Goal: Task Accomplishment & Management: Manage account settings

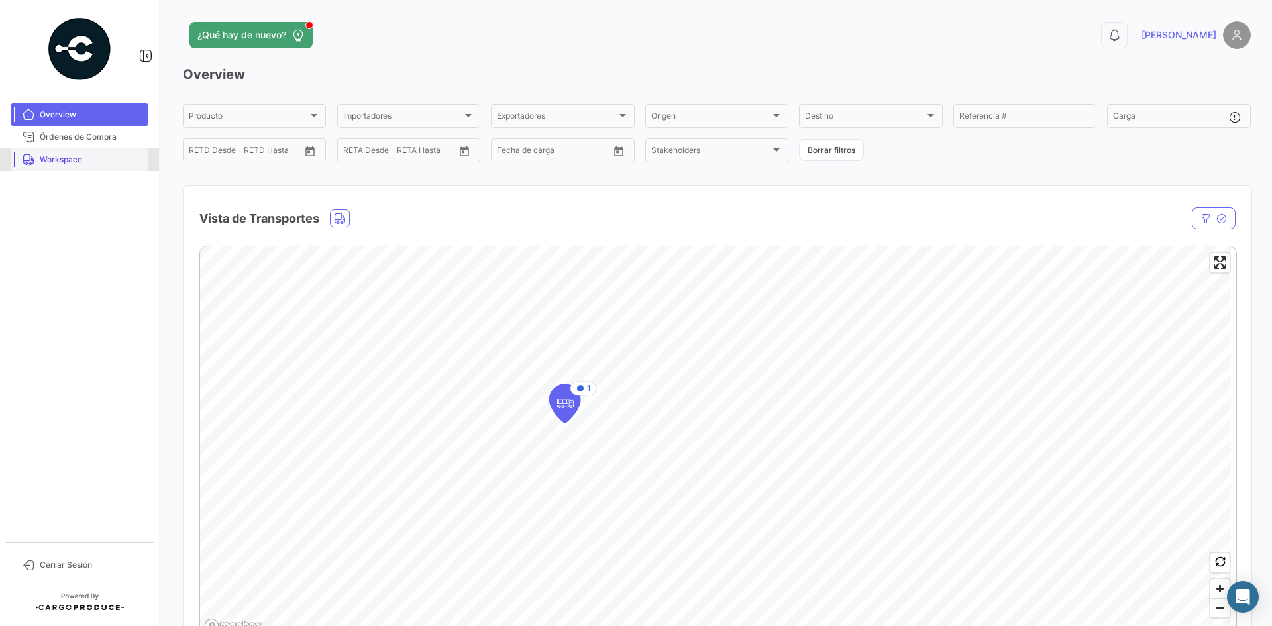
click at [53, 154] on span "Workspace" at bounding box center [91, 160] width 103 height 12
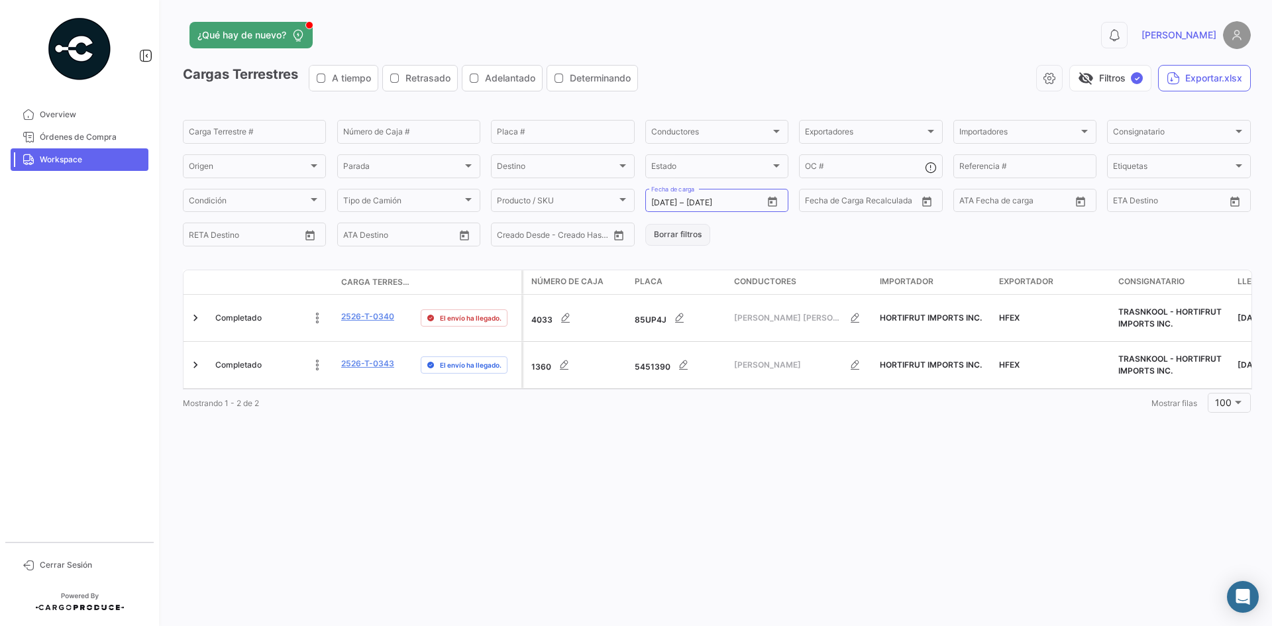
click at [671, 242] on button "Borrar filtros" at bounding box center [677, 235] width 65 height 22
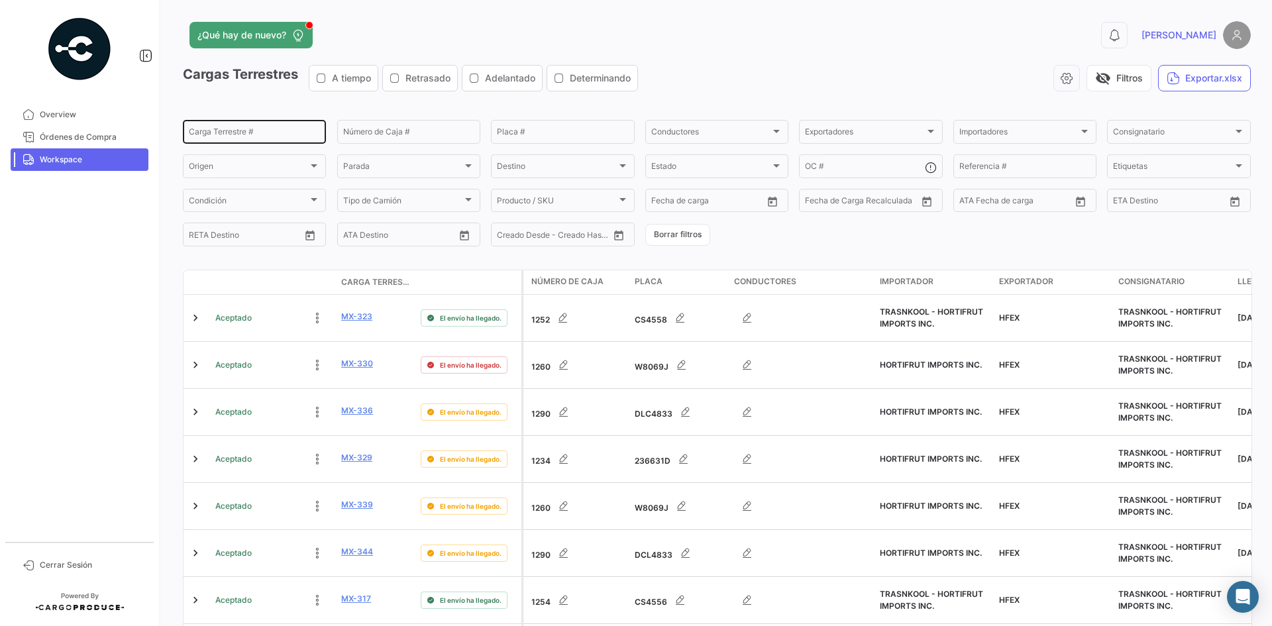
click at [237, 131] on input "Carga Terrestre #" at bounding box center [254, 133] width 131 height 9
paste input "0349"
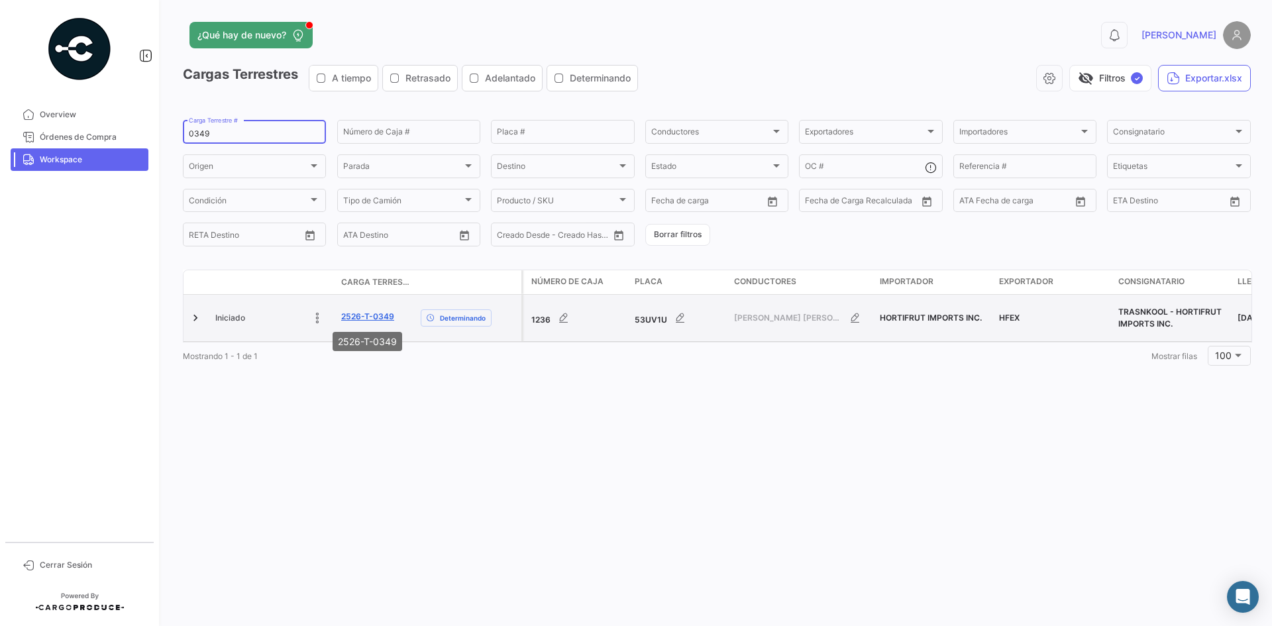
type input "0349"
click at [352, 315] on link "2526-T-0349" at bounding box center [367, 317] width 53 height 12
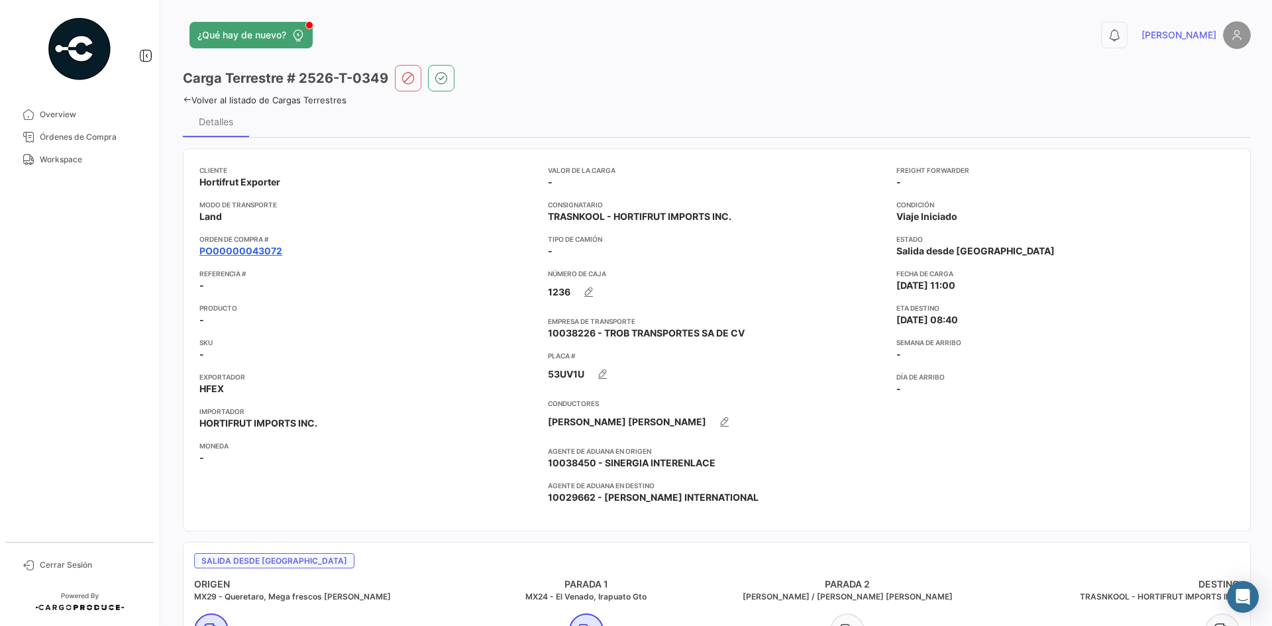
click at [254, 250] on link "PO00000043072" at bounding box center [240, 250] width 83 height 13
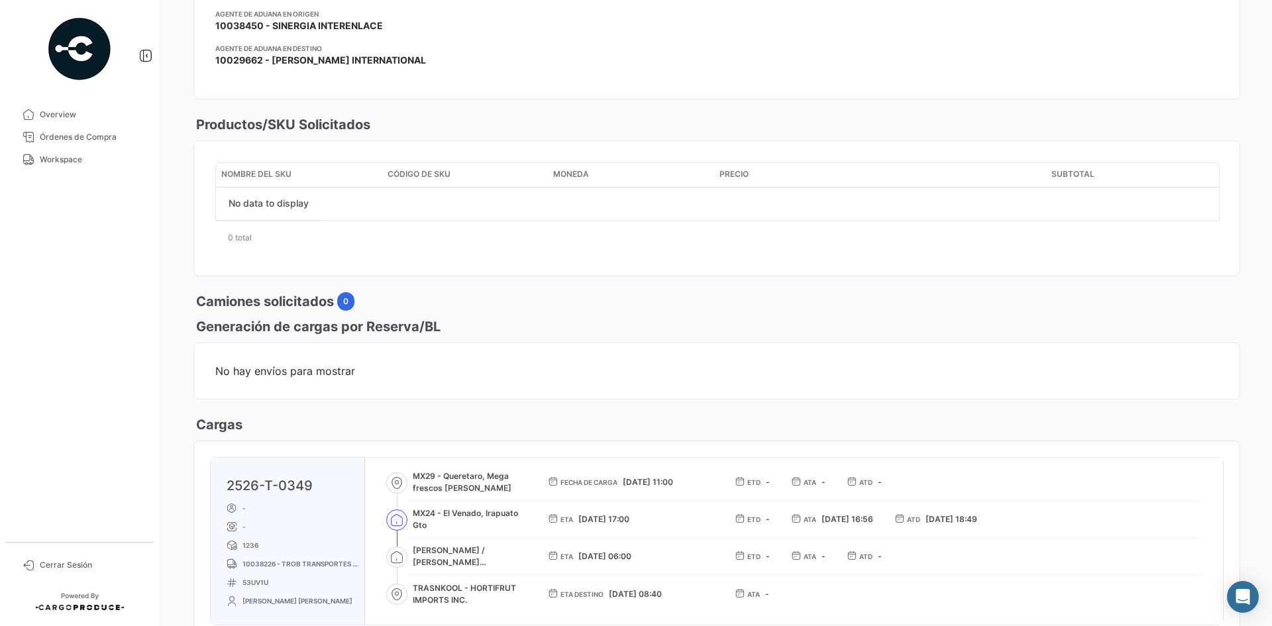
scroll to position [43, 0]
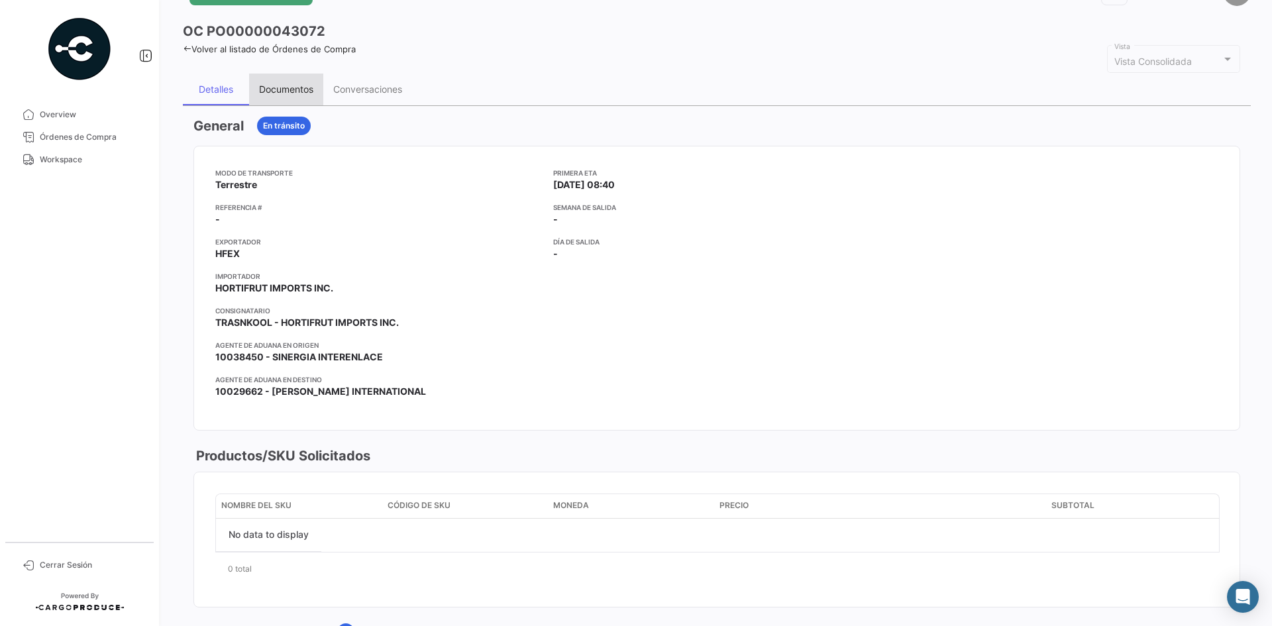
click at [292, 94] on div "Documentos" at bounding box center [286, 88] width 54 height 11
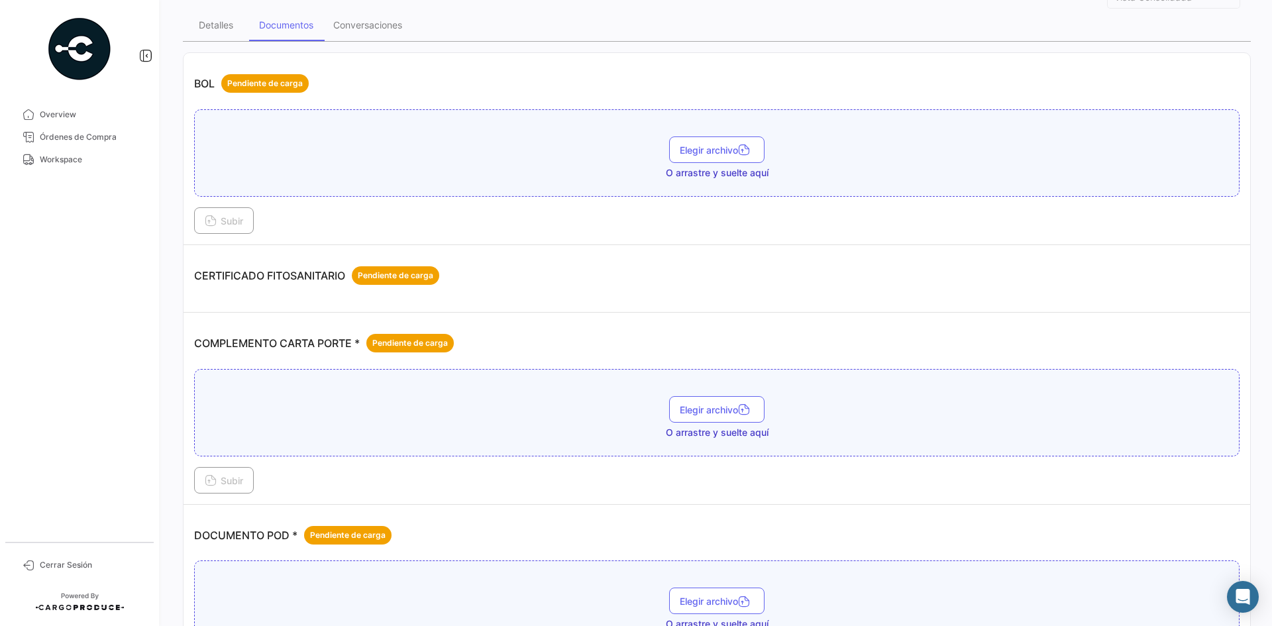
scroll to position [133, 0]
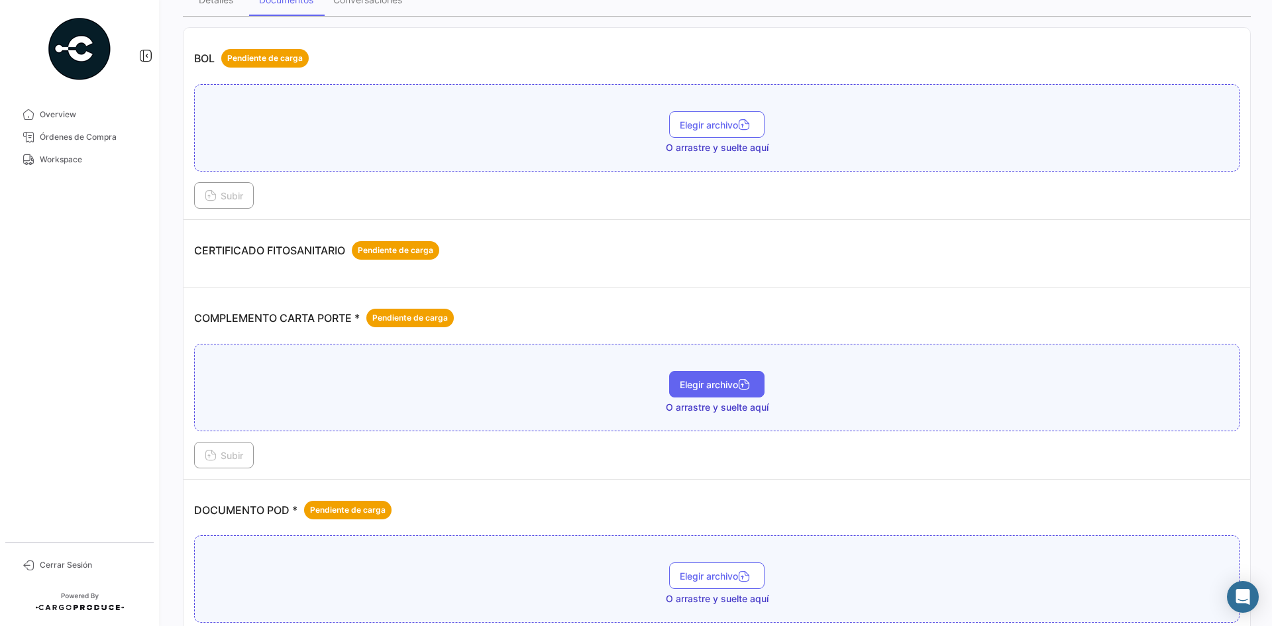
click at [704, 386] on span "Elegir archivo" at bounding box center [717, 384] width 74 height 11
click at [222, 454] on span "Subir" at bounding box center [224, 455] width 38 height 11
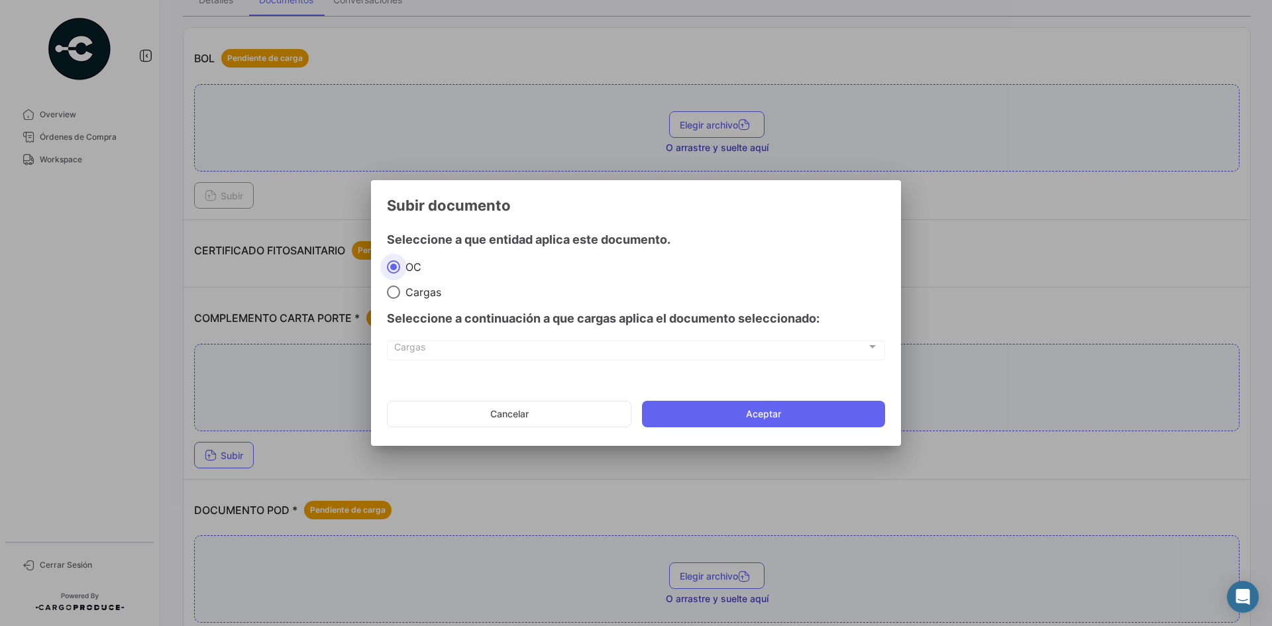
click at [404, 290] on span "Cargas" at bounding box center [420, 292] width 41 height 13
click at [400, 290] on input "Cargas" at bounding box center [393, 292] width 13 height 13
radio input "true"
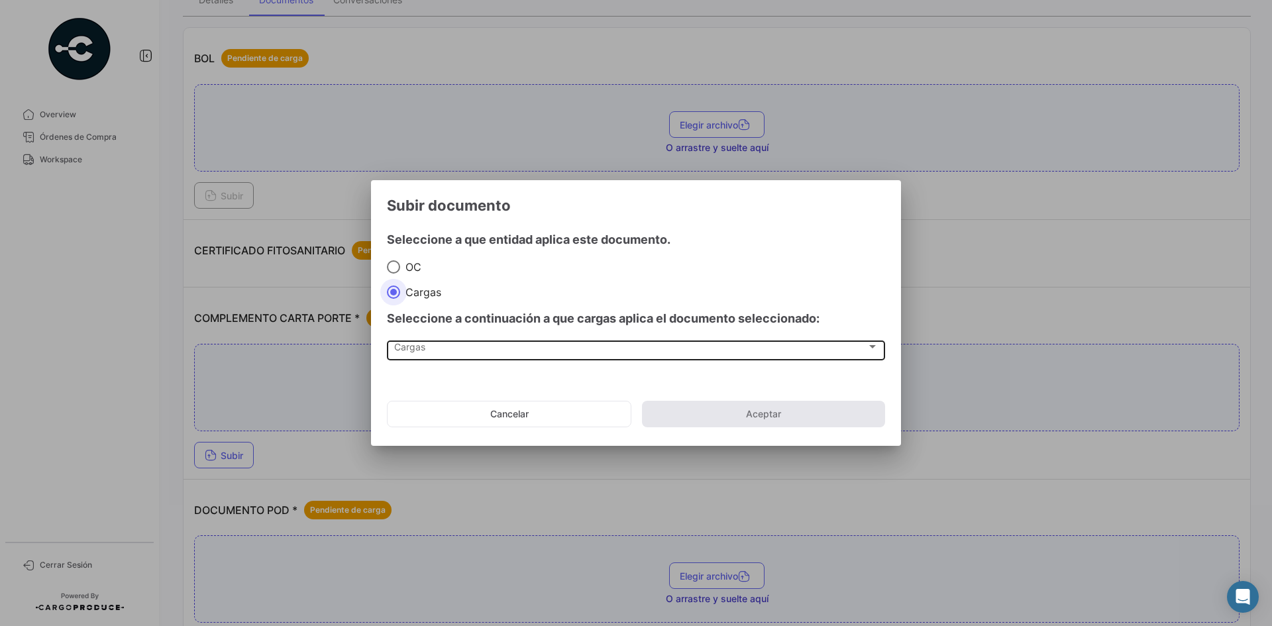
click at [446, 352] on div "Cargas" at bounding box center [630, 349] width 472 height 11
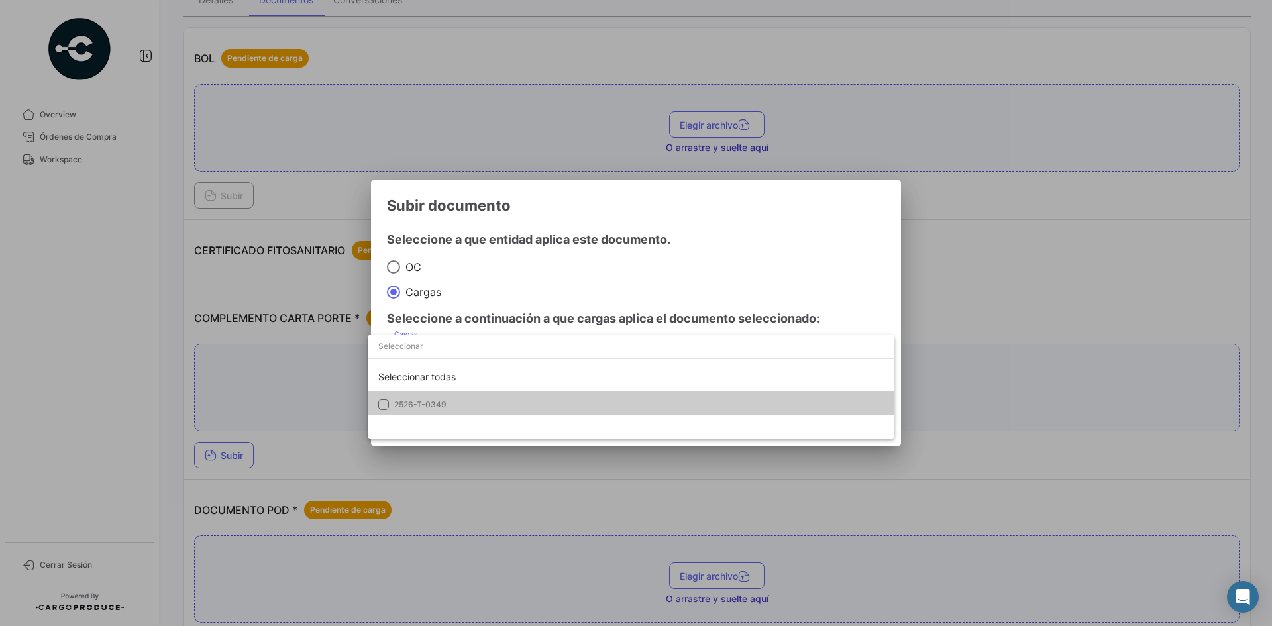
click at [437, 403] on span "2526-T-0349" at bounding box center [420, 405] width 52 height 10
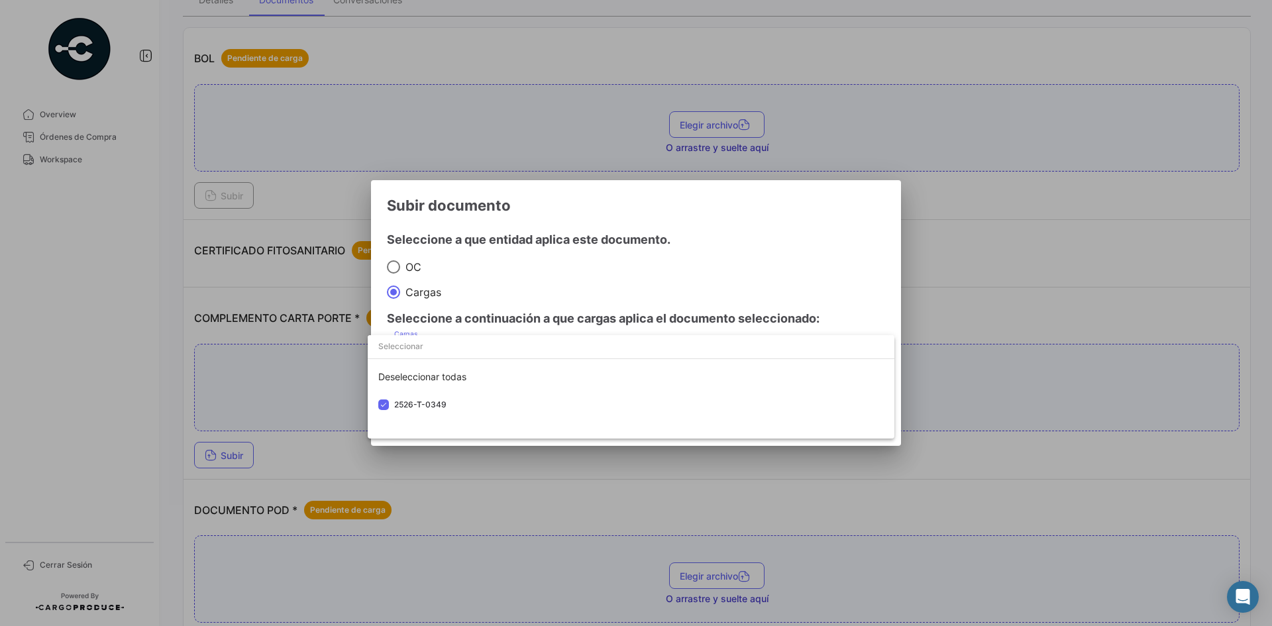
click at [720, 246] on div at bounding box center [636, 313] width 1272 height 626
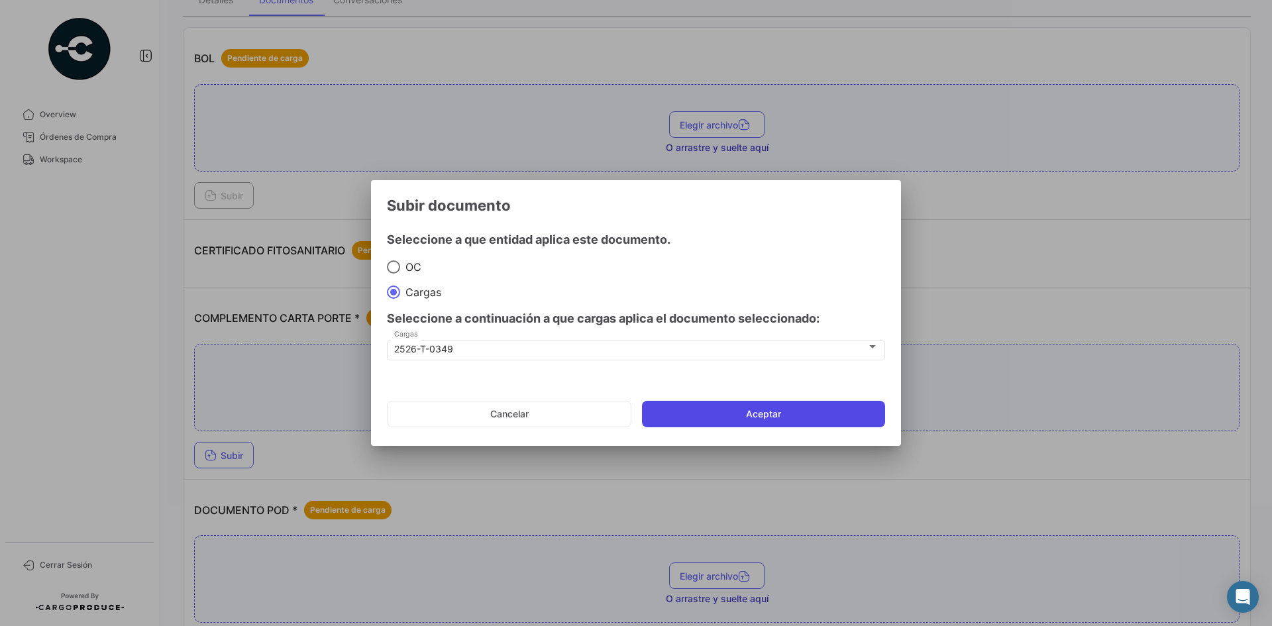
click at [715, 416] on button "Aceptar" at bounding box center [763, 414] width 243 height 27
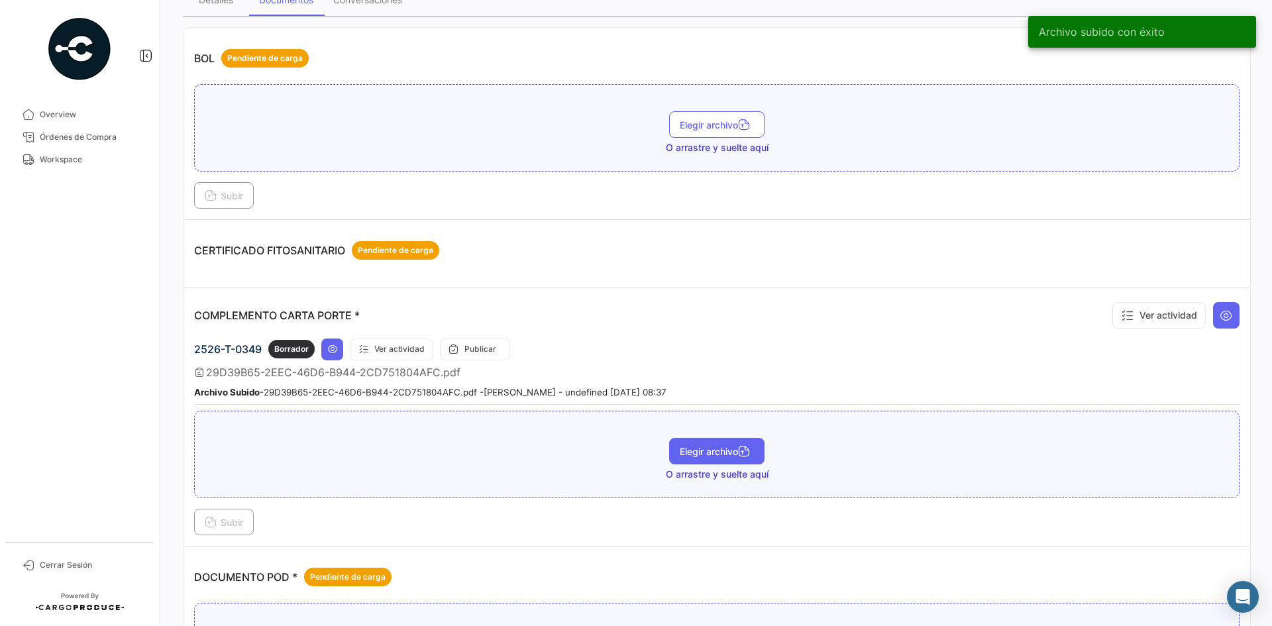
click at [694, 451] on span "Elegir archivo" at bounding box center [717, 451] width 74 height 11
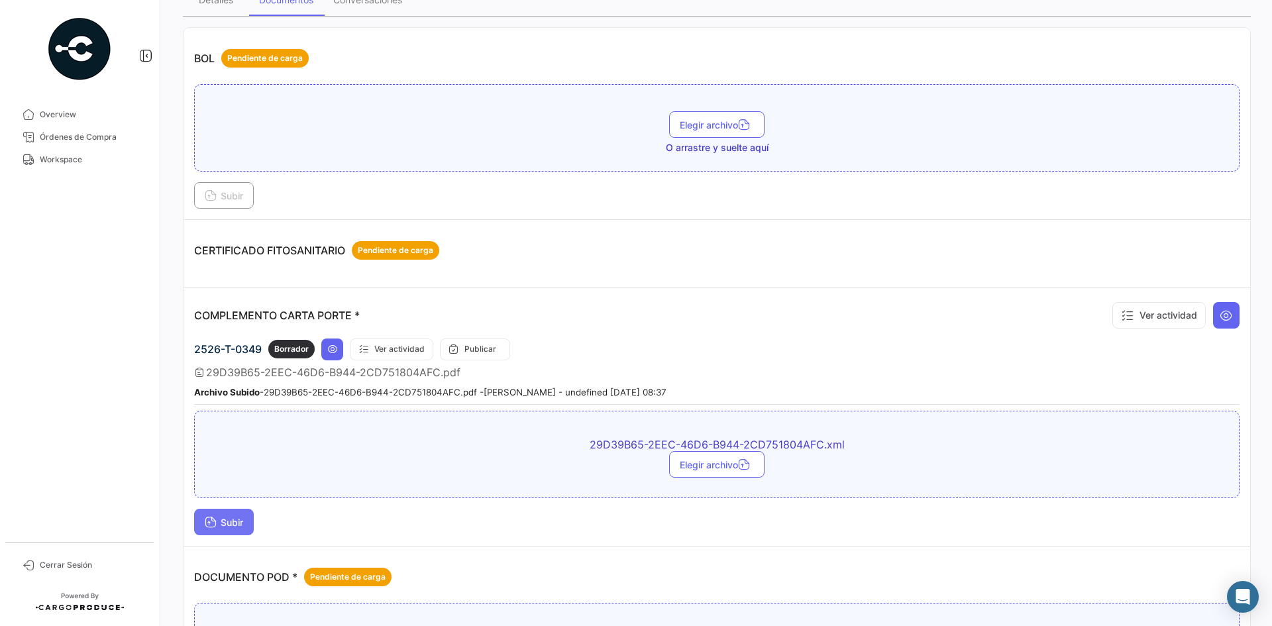
click at [220, 520] on span "Subir" at bounding box center [224, 522] width 38 height 11
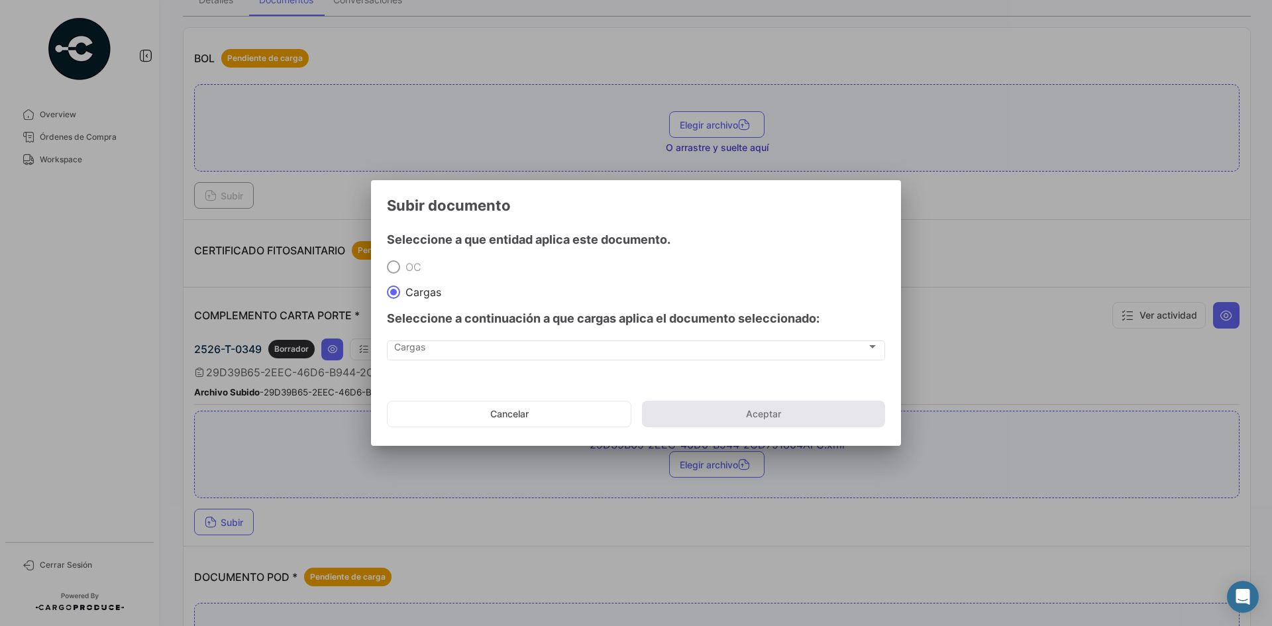
click at [424, 362] on div "Cargas Cargas" at bounding box center [636, 357] width 498 height 33
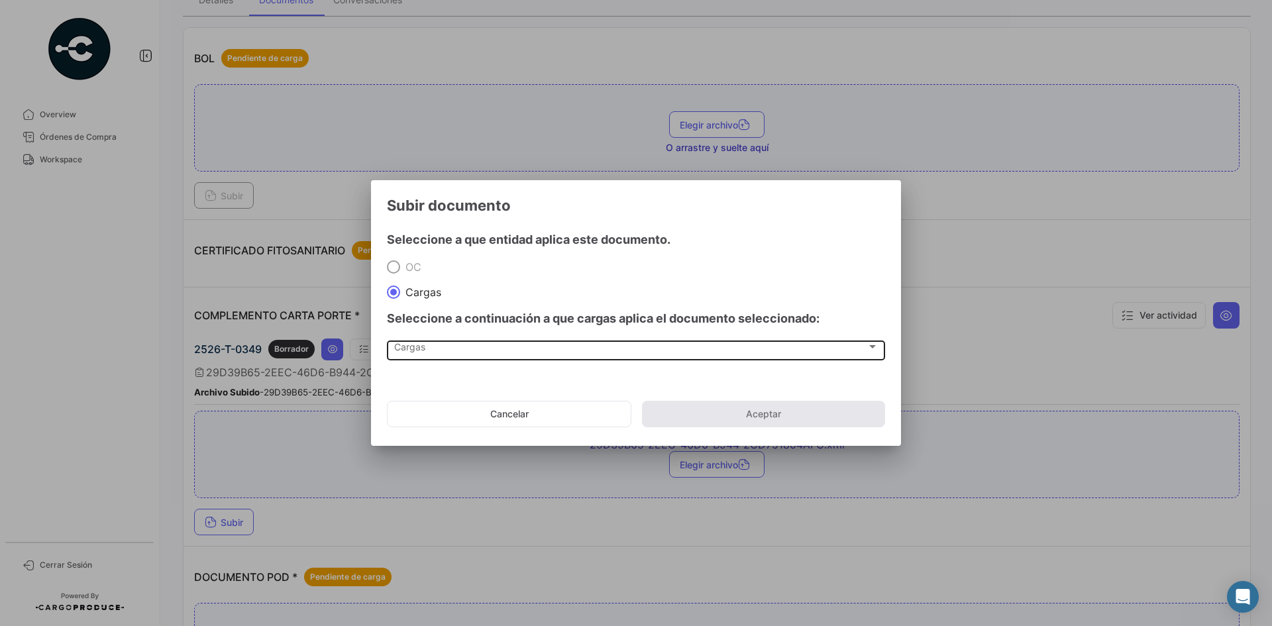
click at [442, 348] on div "Cargas" at bounding box center [630, 349] width 472 height 11
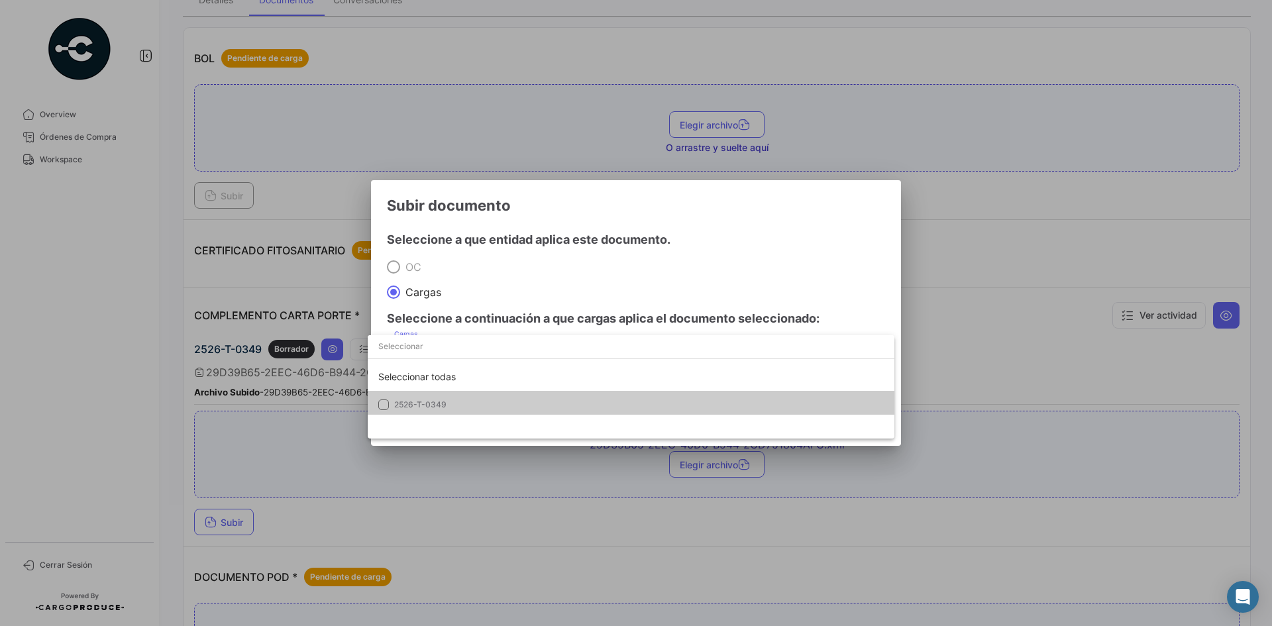
click at [435, 402] on span "2526-T-0349" at bounding box center [420, 405] width 52 height 10
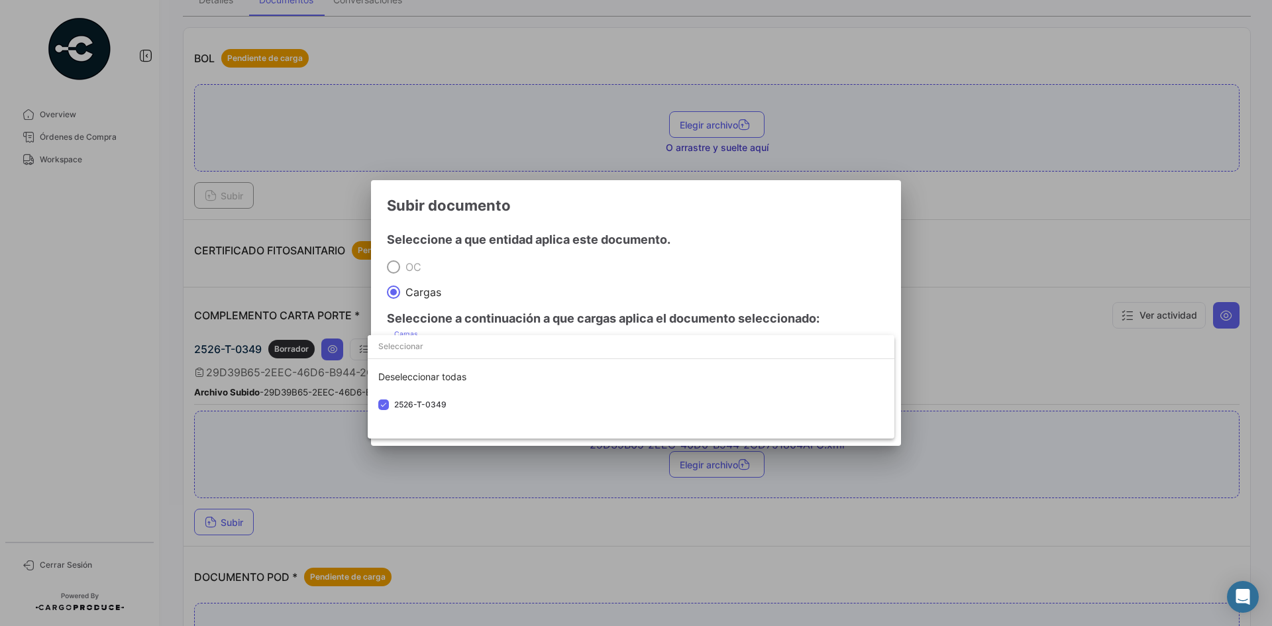
click at [719, 226] on div at bounding box center [636, 313] width 1272 height 626
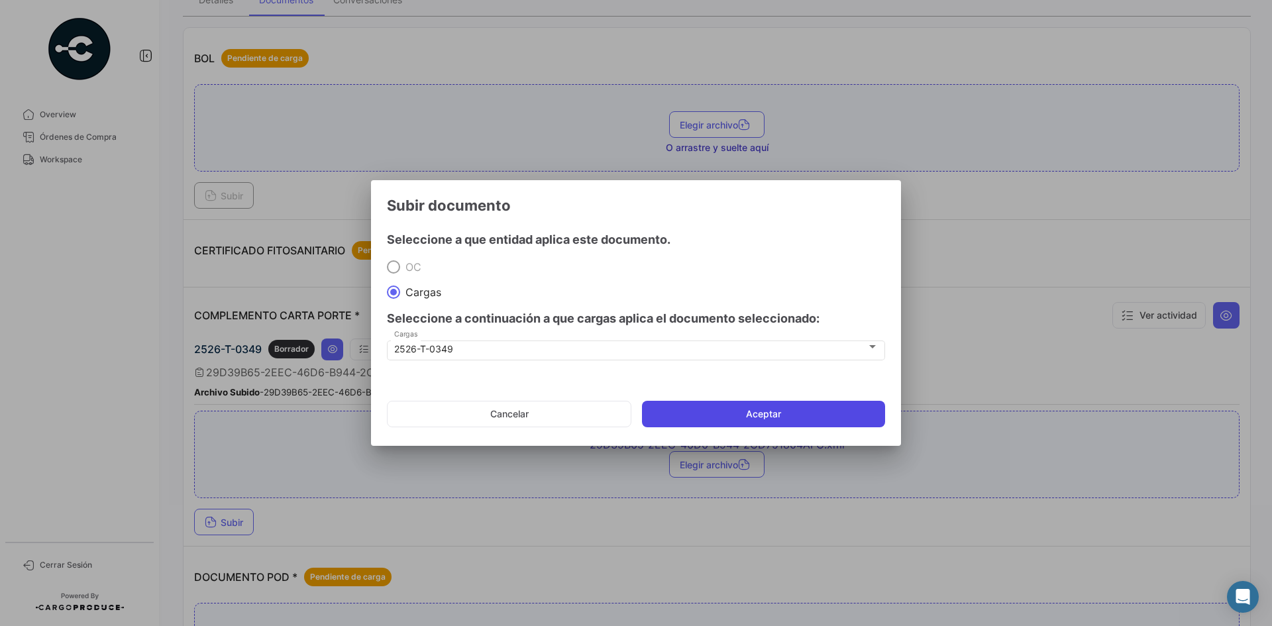
click at [738, 406] on button "Aceptar" at bounding box center [763, 414] width 243 height 27
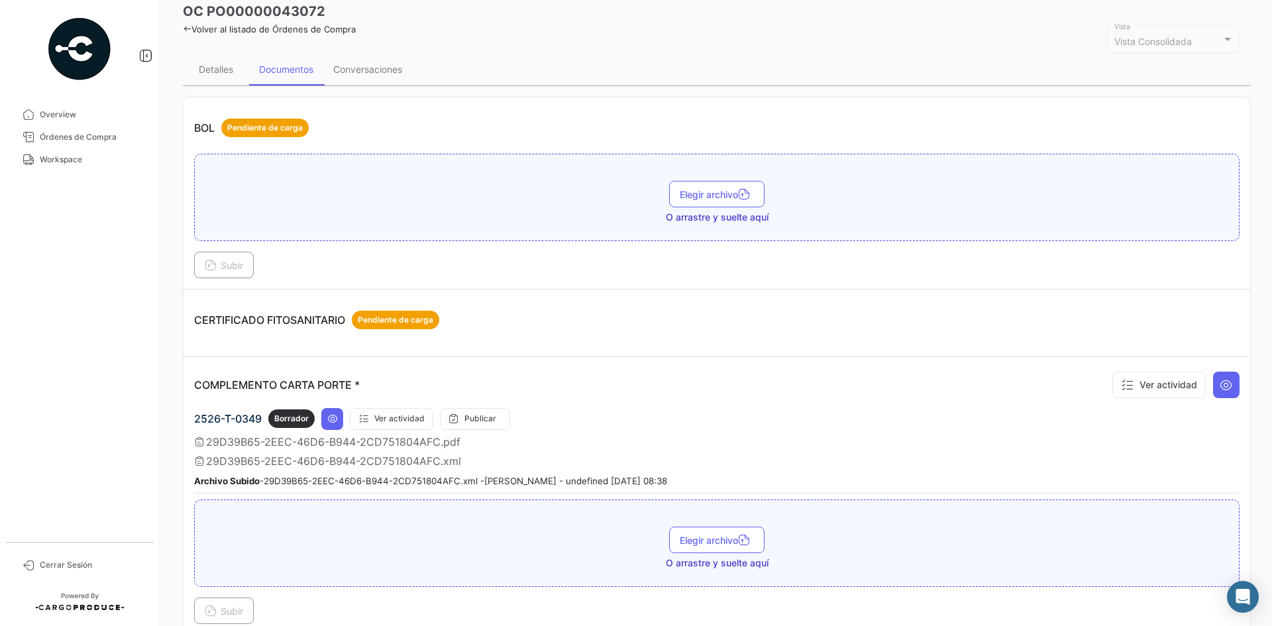
scroll to position [0, 0]
